Goal: Task Accomplishment & Management: Use online tool/utility

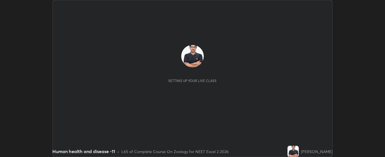
scroll to position [157, 385]
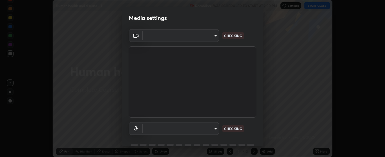
type input "bdf1d9f3bca52f971e18e8a0044631de21cc90e990e9184687b770e2af72e9a3"
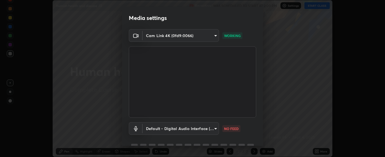
click at [215, 129] on body "Erase all Human health and disease -11 Recording WAS SCHEDULED TO START AT 2:00…" at bounding box center [192, 78] width 385 height 157
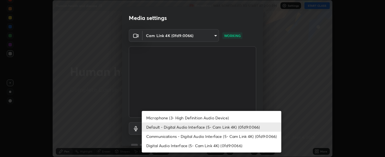
click at [227, 118] on li "Microphone (3- High Definition Audio Device)" at bounding box center [211, 117] width 139 height 9
type input "c256b86daf01c560be4829c0f54a8eced1dcc955cc1284151957411a620cb3fd"
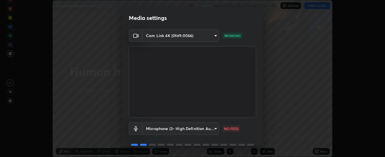
scroll to position [27, 0]
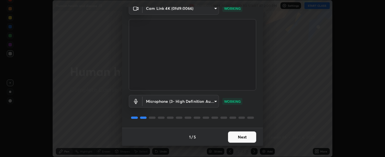
click at [239, 138] on button "Next" at bounding box center [242, 137] width 28 height 11
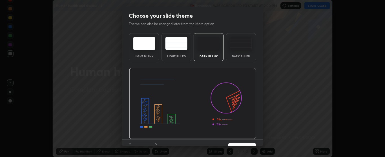
scroll to position [12, 0]
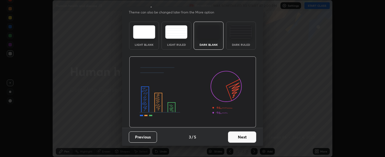
click at [241, 137] on button "Next" at bounding box center [242, 137] width 28 height 11
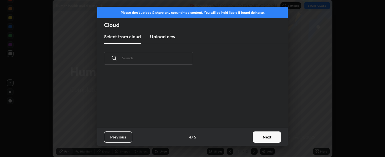
scroll to position [0, 0]
click at [257, 137] on button "Next" at bounding box center [267, 137] width 28 height 11
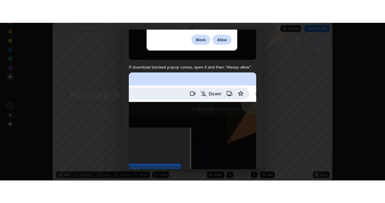
scroll to position [130, 0]
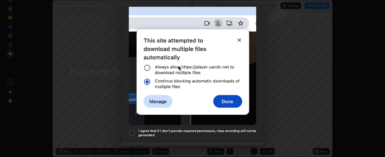
click at [134, 130] on div at bounding box center [132, 133] width 7 height 7
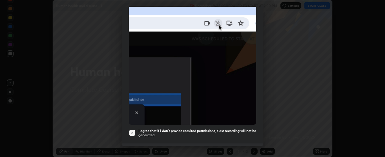
click at [242, 143] on div "Previous 5 / 5 Done" at bounding box center [192, 152] width 141 height 18
click at [246, 147] on button "Done" at bounding box center [242, 152] width 28 height 11
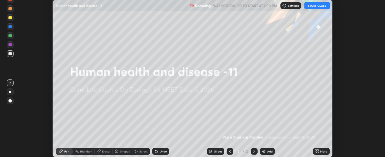
click at [318, 6] on button "START CLASS" at bounding box center [316, 5] width 25 height 7
click at [317, 152] on icon at bounding box center [316, 152] width 5 height 5
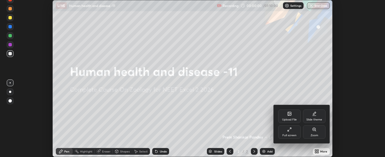
click at [289, 133] on div "Full screen" at bounding box center [289, 133] width 23 height 14
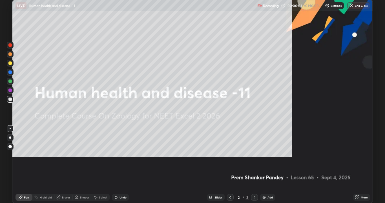
scroll to position [203, 385]
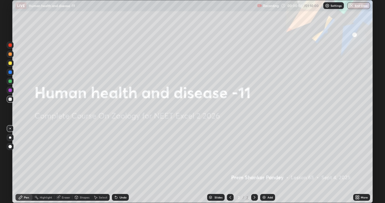
click at [264, 157] on img at bounding box center [264, 197] width 5 height 5
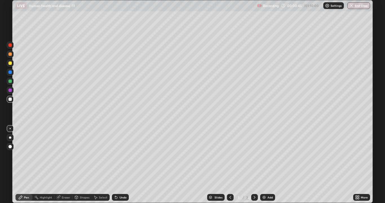
click at [11, 138] on div at bounding box center [10, 137] width 2 height 2
click at [11, 100] on div at bounding box center [9, 98] width 3 height 3
click at [10, 81] on div at bounding box center [9, 80] width 3 height 3
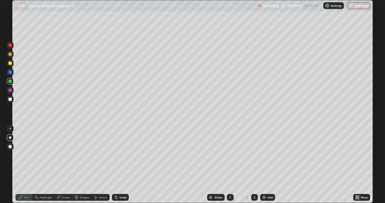
click at [262, 157] on img at bounding box center [264, 197] width 5 height 5
click at [11, 99] on div at bounding box center [9, 98] width 3 height 3
click at [10, 81] on div at bounding box center [9, 80] width 3 height 3
click at [10, 91] on div at bounding box center [9, 89] width 3 height 3
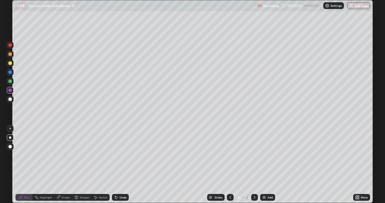
click at [117, 157] on icon at bounding box center [116, 197] width 5 height 5
click at [11, 98] on div at bounding box center [9, 98] width 3 height 3
click at [10, 82] on div at bounding box center [9, 80] width 3 height 3
click at [9, 62] on div at bounding box center [9, 62] width 3 height 3
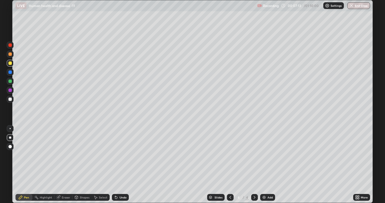
click at [10, 88] on div at bounding box center [10, 90] width 7 height 7
click at [10, 43] on div at bounding box center [10, 45] width 7 height 7
click at [9, 82] on div at bounding box center [9, 80] width 3 height 3
click at [230, 157] on icon at bounding box center [230, 197] width 5 height 5
click at [254, 157] on icon at bounding box center [254, 197] width 5 height 5
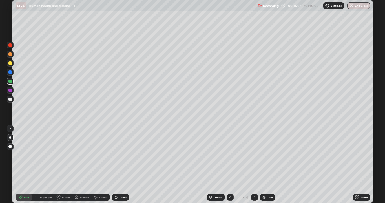
click at [264, 157] on img at bounding box center [264, 197] width 5 height 5
click at [11, 99] on div at bounding box center [9, 98] width 3 height 3
click at [115, 157] on icon at bounding box center [116, 197] width 2 height 2
click at [116, 157] on icon at bounding box center [116, 197] width 5 height 5
click at [10, 89] on div at bounding box center [9, 89] width 3 height 3
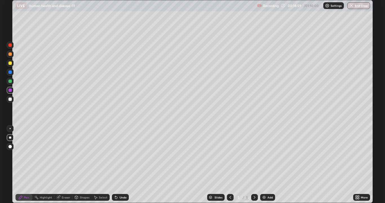
click at [10, 89] on div at bounding box center [9, 89] width 3 height 3
click at [11, 100] on div at bounding box center [9, 98] width 3 height 3
click at [12, 100] on div at bounding box center [10, 99] width 7 height 7
click at [10, 63] on div at bounding box center [9, 62] width 3 height 3
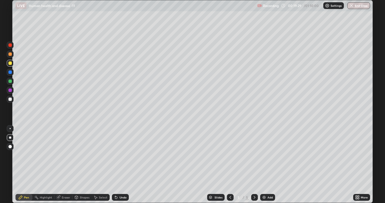
click at [10, 54] on div at bounding box center [9, 53] width 3 height 3
click at [10, 72] on div at bounding box center [9, 71] width 3 height 3
click at [8, 100] on div at bounding box center [10, 99] width 7 height 7
click at [264, 157] on img at bounding box center [264, 197] width 5 height 5
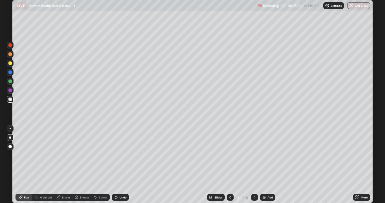
click at [10, 100] on div at bounding box center [9, 98] width 3 height 3
click at [76, 157] on icon at bounding box center [76, 196] width 3 height 3
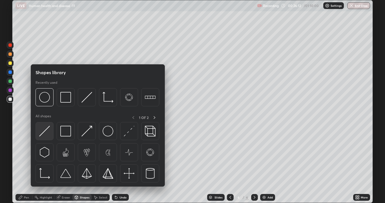
click at [46, 129] on img at bounding box center [44, 131] width 11 height 11
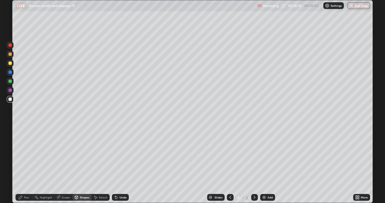
click at [75, 157] on icon at bounding box center [76, 196] width 3 height 1
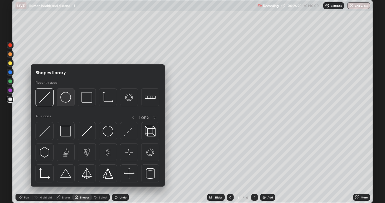
click at [66, 97] on img at bounding box center [65, 97] width 11 height 11
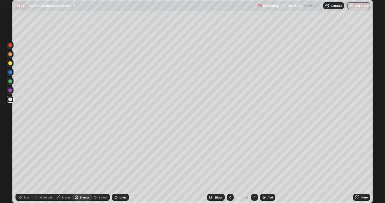
click at [116, 157] on icon at bounding box center [116, 197] width 5 height 5
click at [115, 157] on icon at bounding box center [116, 197] width 2 height 2
click at [77, 157] on icon at bounding box center [76, 197] width 5 height 5
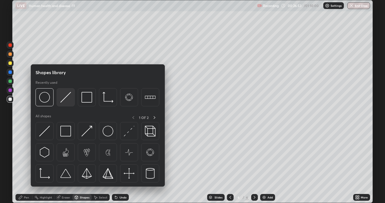
click at [64, 101] on img at bounding box center [65, 97] width 11 height 11
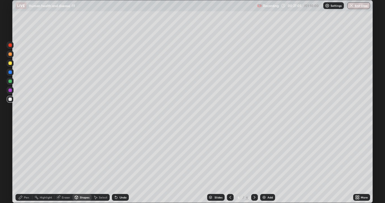
click at [11, 72] on div at bounding box center [9, 71] width 3 height 3
click at [27, 157] on div "Pen" at bounding box center [26, 197] width 5 height 3
click at [10, 100] on div at bounding box center [9, 98] width 3 height 3
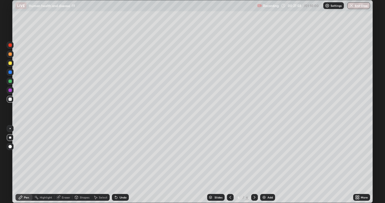
click at [10, 46] on div at bounding box center [9, 44] width 3 height 3
click at [61, 157] on div "Eraser" at bounding box center [63, 197] width 18 height 7
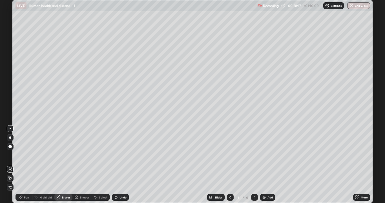
click at [26, 157] on div "Pen" at bounding box center [26, 197] width 5 height 3
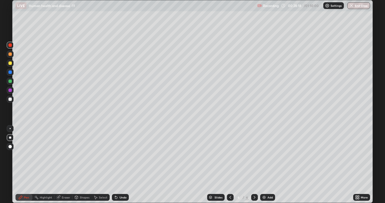
click at [10, 71] on div at bounding box center [9, 71] width 3 height 3
click at [11, 99] on div at bounding box center [9, 98] width 3 height 3
click at [374, 136] on div "Setting up your live class" at bounding box center [192, 101] width 385 height 203
click at [264, 157] on img at bounding box center [264, 197] width 5 height 5
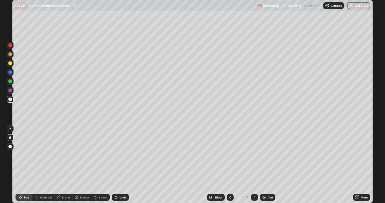
click at [11, 63] on div at bounding box center [9, 62] width 3 height 3
click at [10, 99] on div at bounding box center [9, 98] width 3 height 3
click at [264, 157] on img at bounding box center [264, 197] width 5 height 5
click at [10, 55] on div at bounding box center [9, 53] width 3 height 3
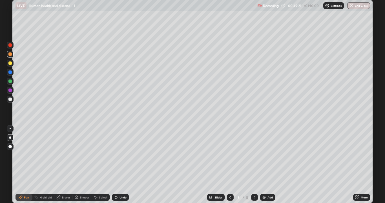
click at [10, 55] on div at bounding box center [9, 53] width 3 height 3
click at [357, 5] on button "End Class" at bounding box center [358, 5] width 23 height 7
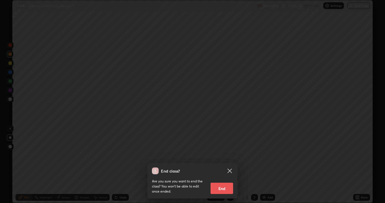
click at [224, 157] on button "End" at bounding box center [221, 187] width 23 height 11
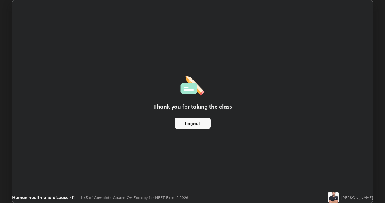
click at [197, 124] on button "Logout" at bounding box center [193, 122] width 36 height 11
click at [195, 123] on button "Logout" at bounding box center [193, 122] width 36 height 11
